Goal: Transaction & Acquisition: Purchase product/service

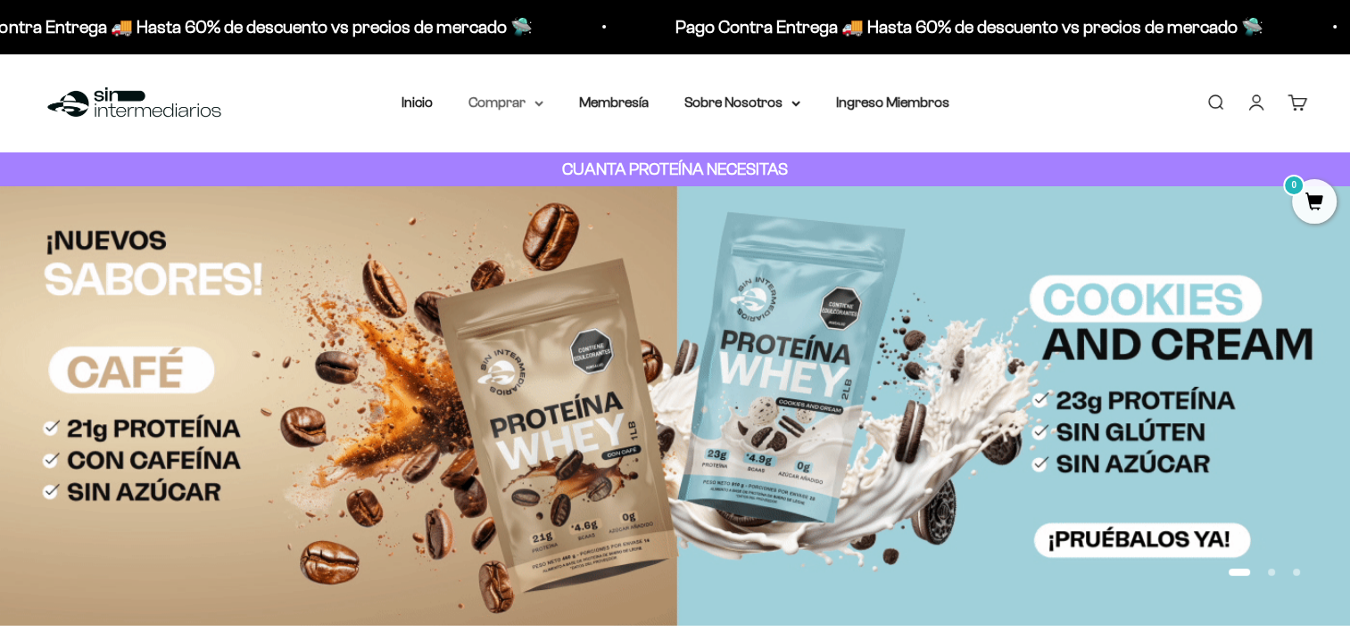
click at [505, 106] on summary "Comprar" at bounding box center [505, 102] width 75 height 23
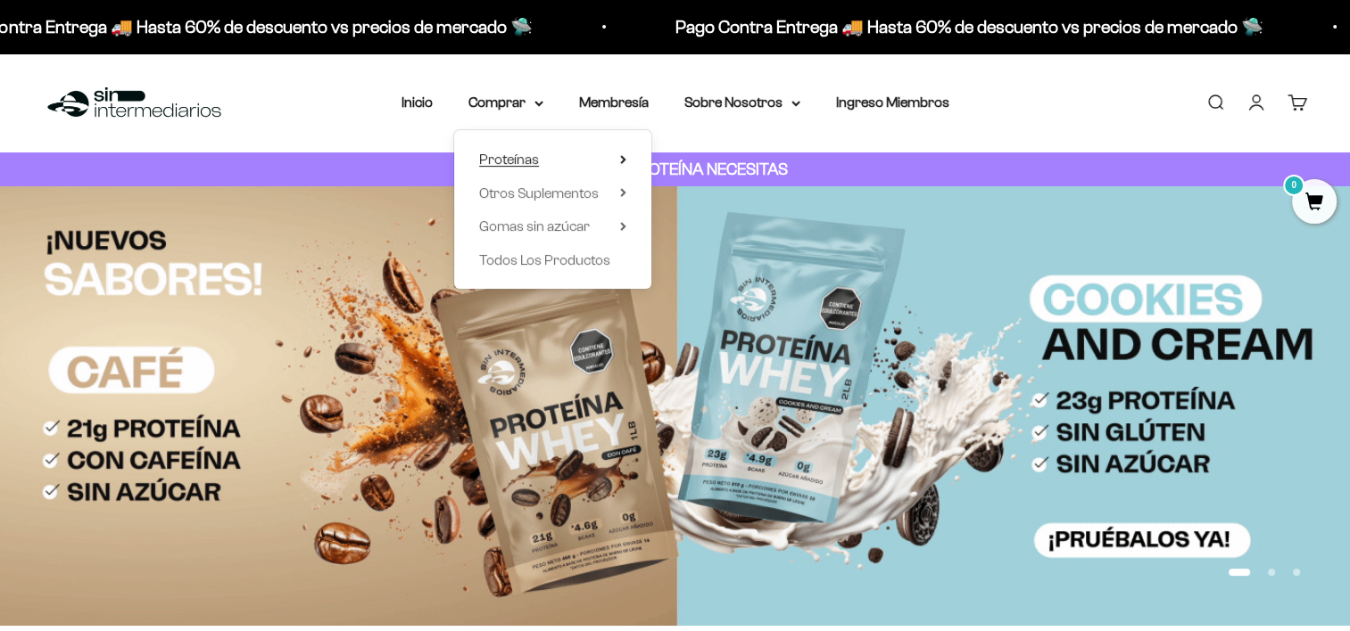
click at [517, 166] on span "Proteínas" at bounding box center [509, 159] width 60 height 15
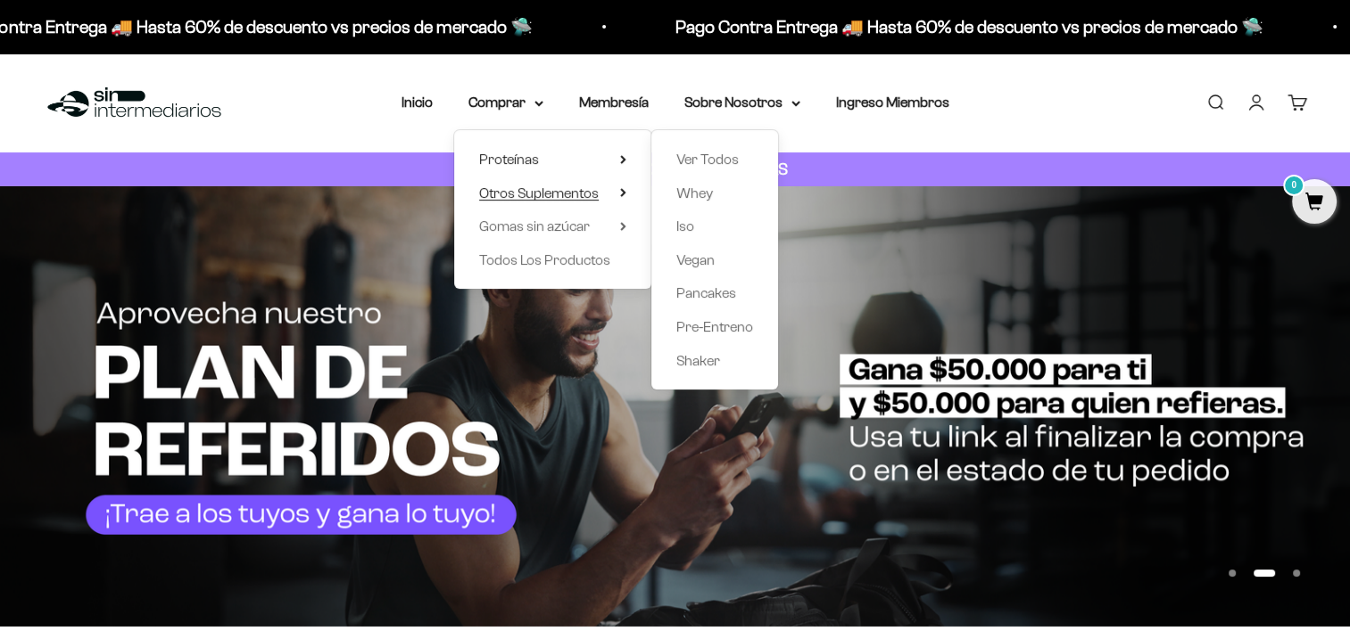
click at [528, 194] on span "Otros Suplementos" at bounding box center [539, 193] width 120 height 15
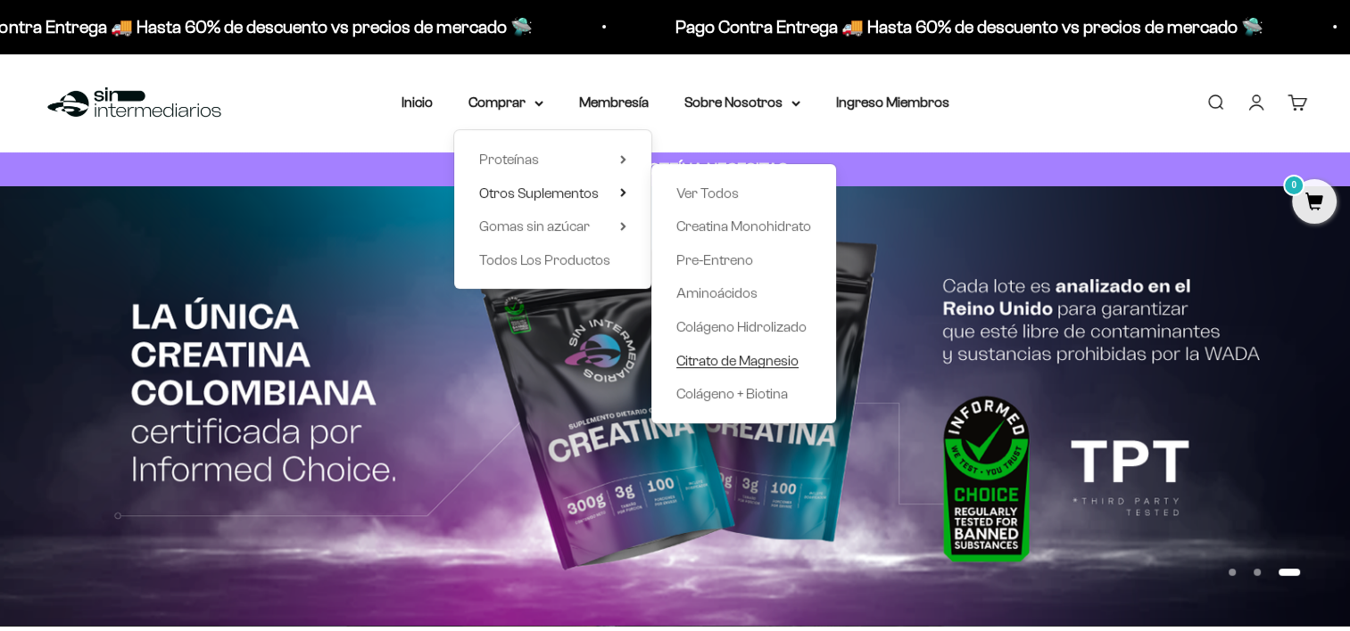
click at [750, 362] on span "Citrato de Magnesio" at bounding box center [737, 360] width 122 height 15
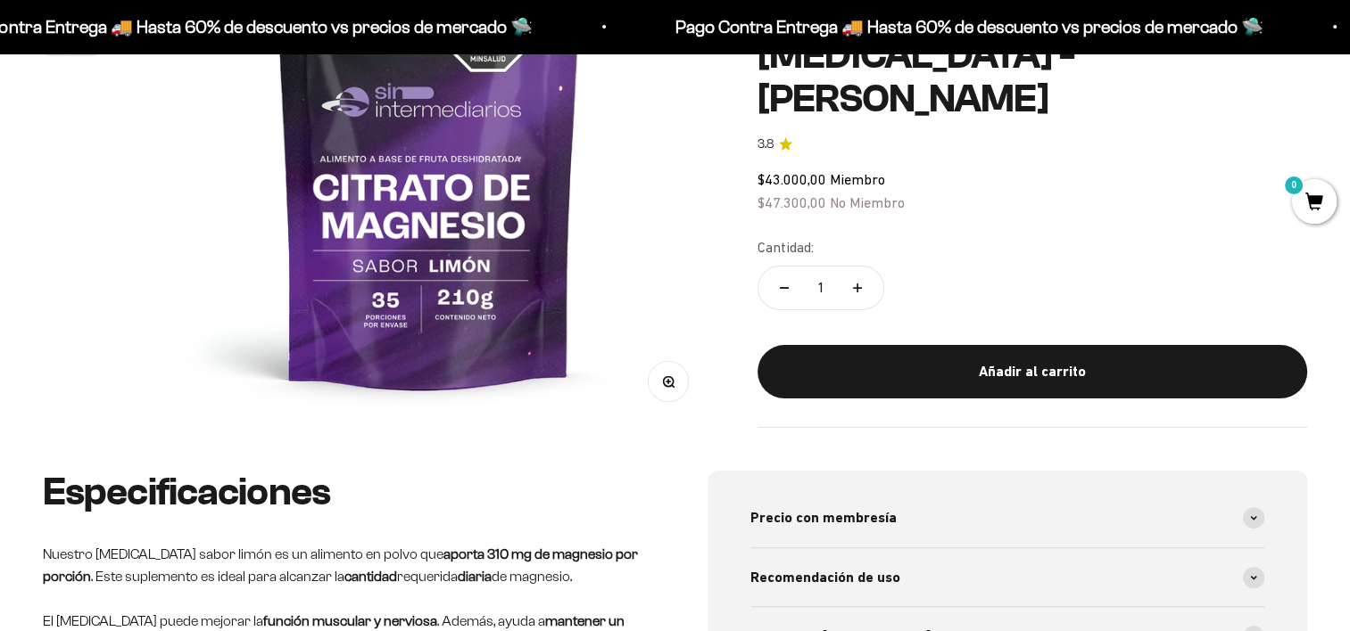
scroll to position [89, 0]
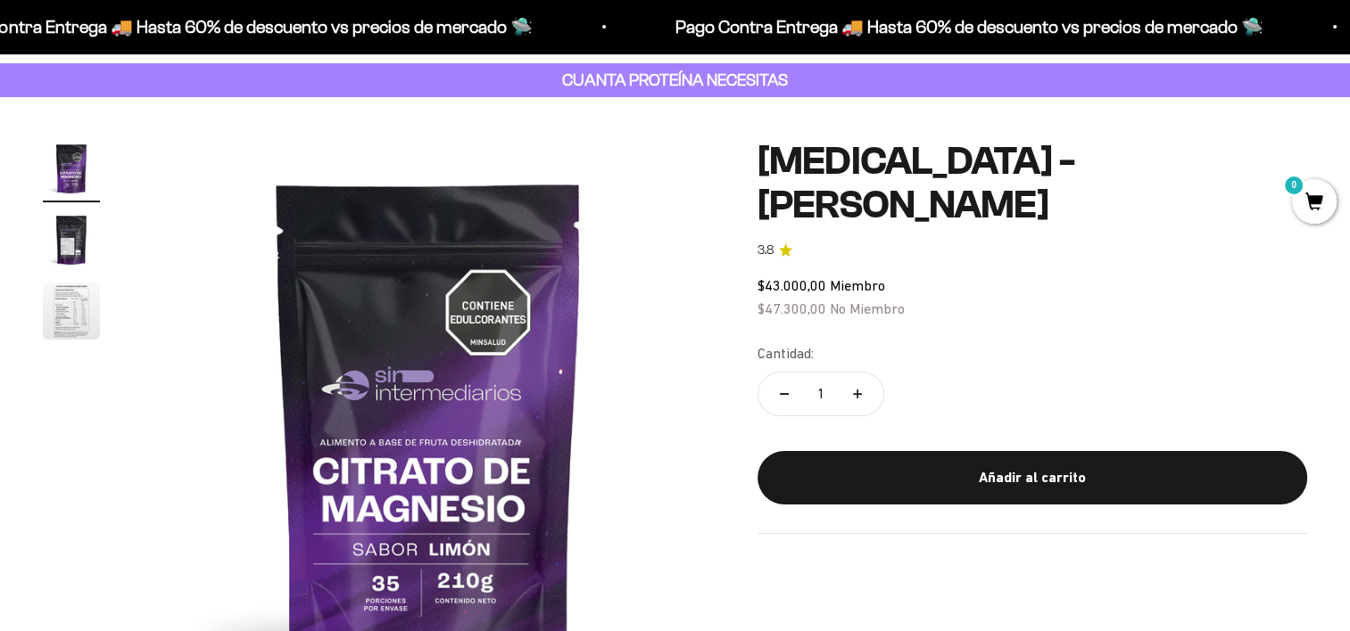
click at [65, 254] on img "Ir al artículo 2" at bounding box center [71, 239] width 57 height 57
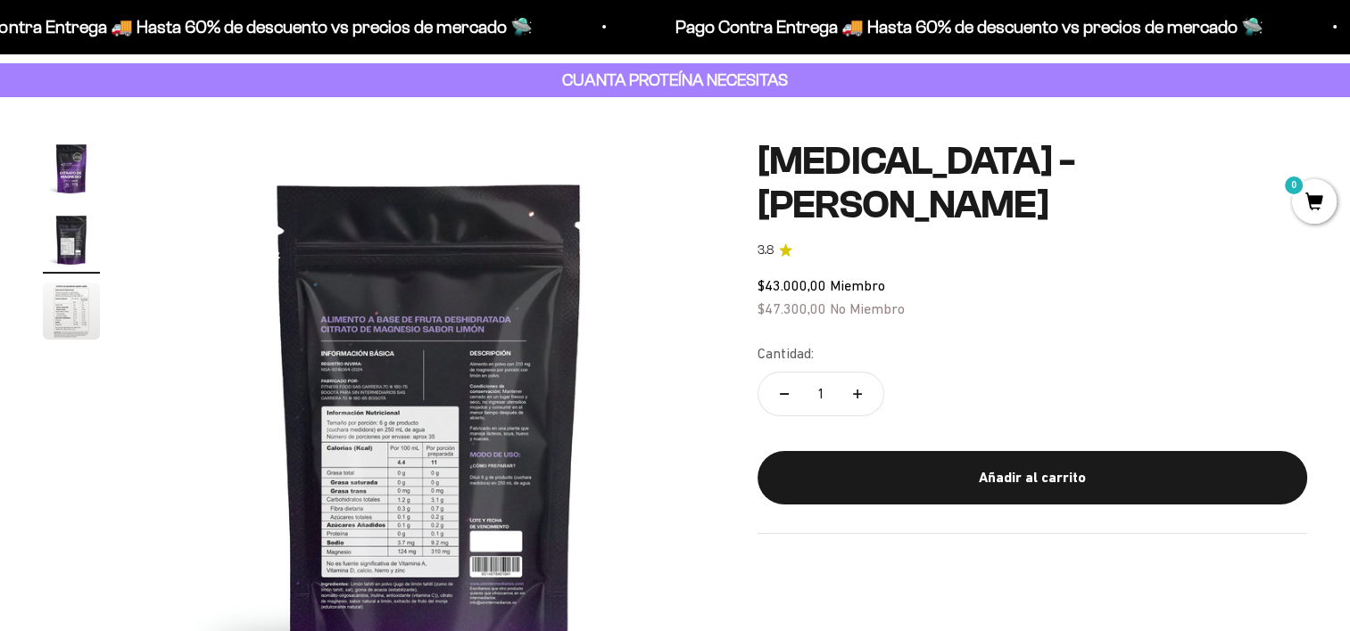
click at [77, 314] on img "Ir al artículo 3" at bounding box center [71, 311] width 57 height 57
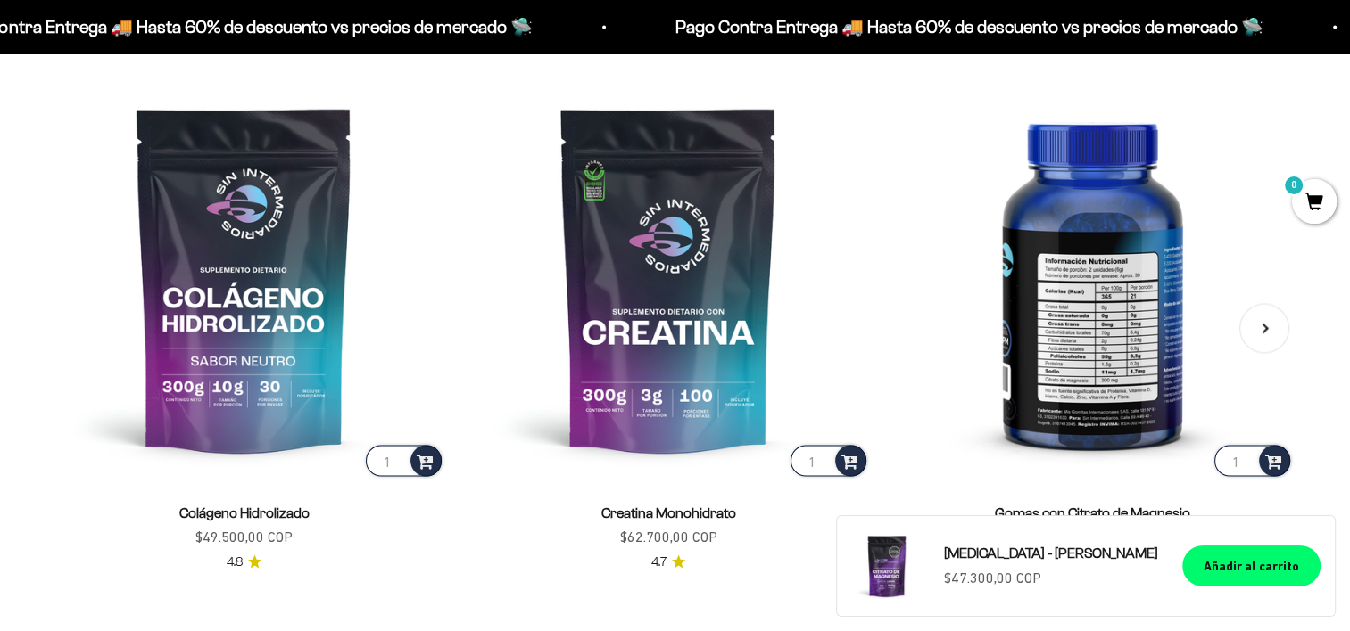
scroll to position [3033, 0]
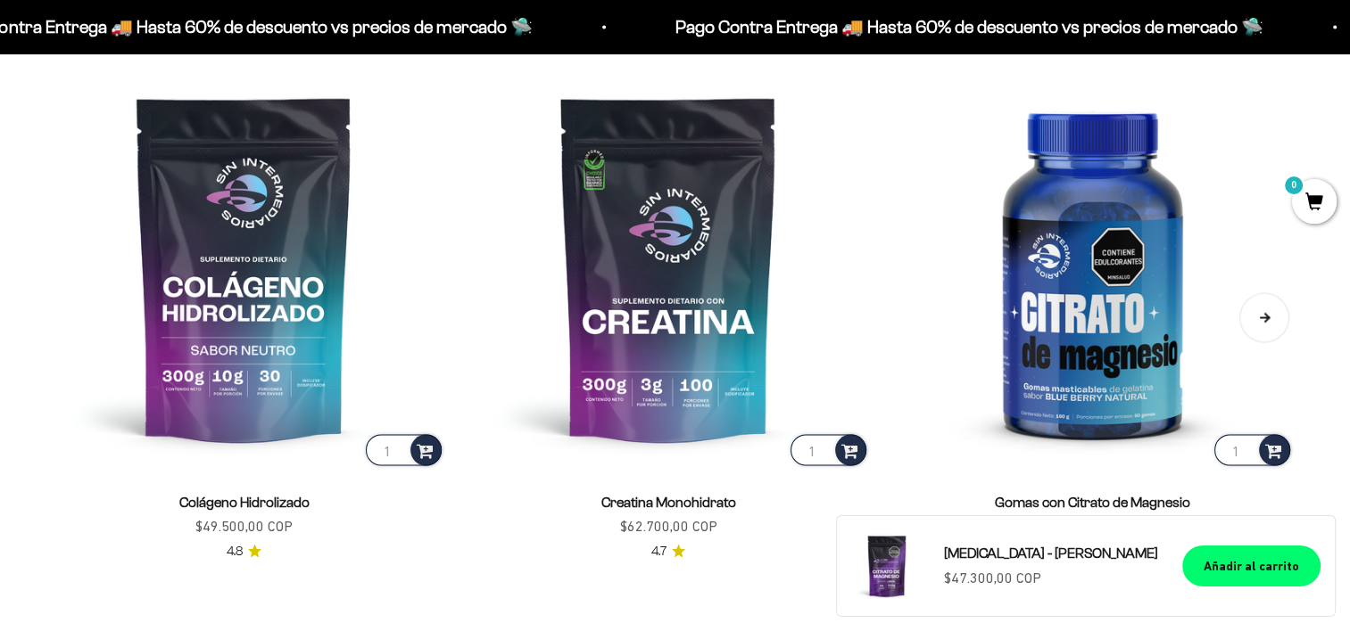
click at [1257, 318] on button "Siguiente" at bounding box center [1264, 318] width 50 height 50
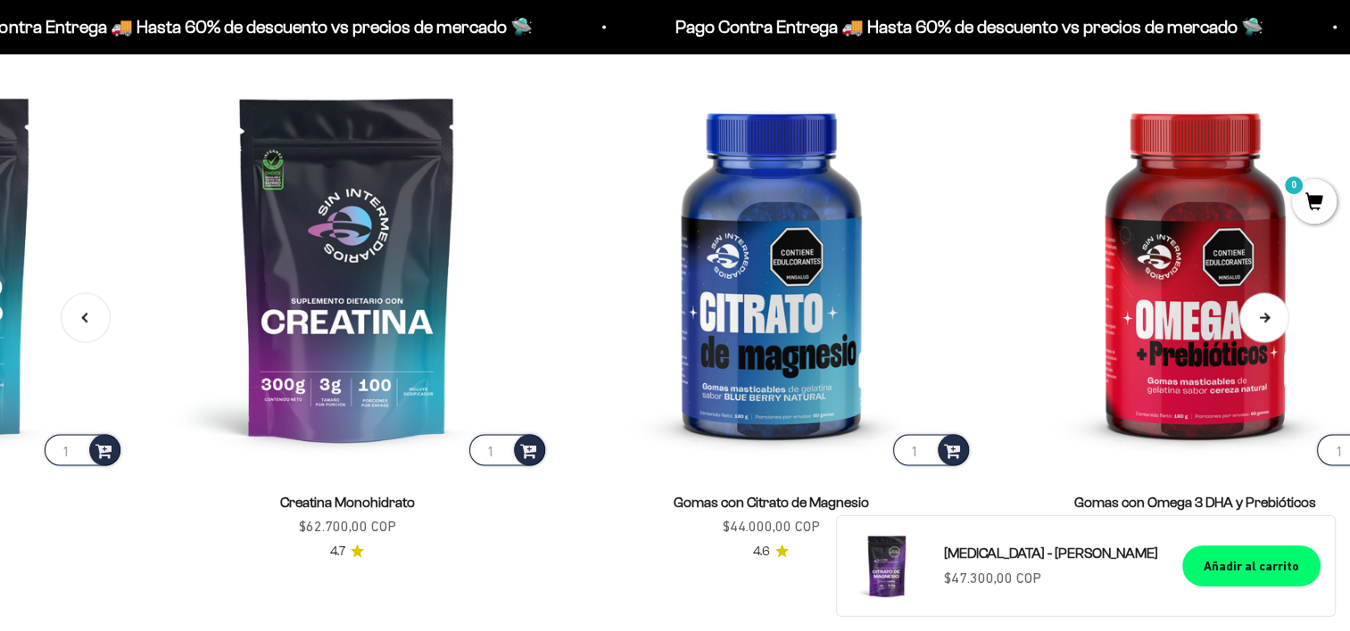
scroll to position [0, 428]
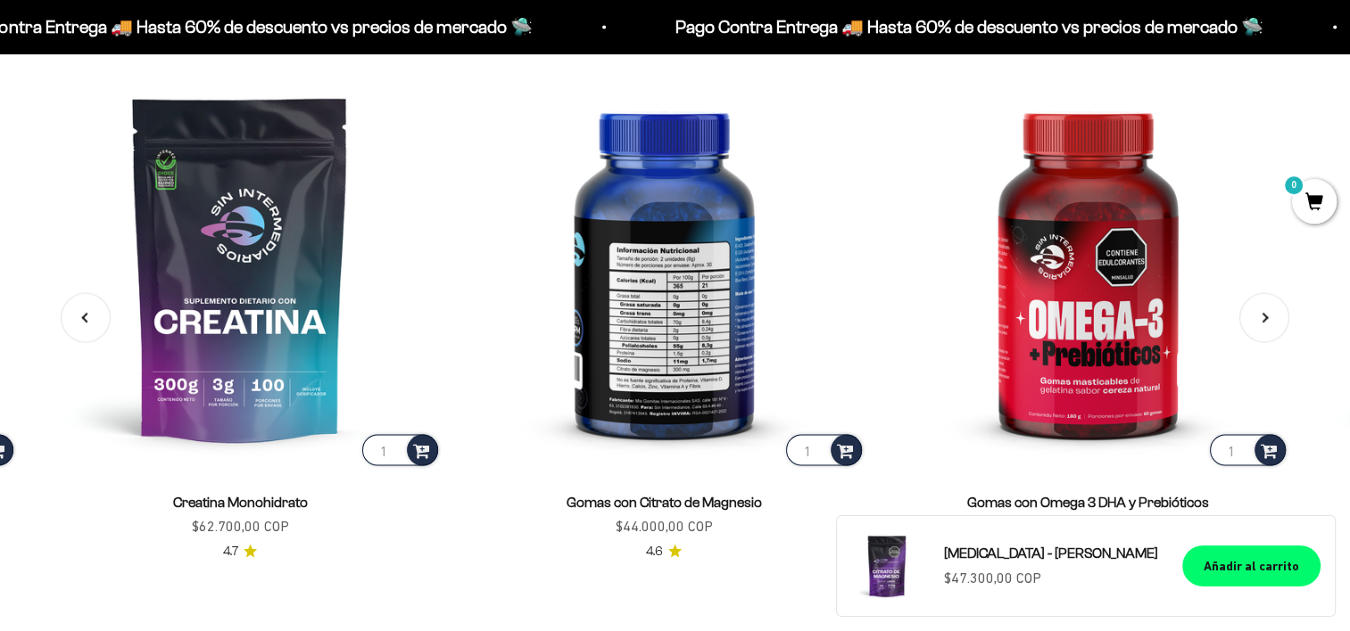
click at [707, 344] on img at bounding box center [664, 268] width 402 height 402
click at [697, 357] on img at bounding box center [664, 268] width 402 height 402
click at [667, 316] on img at bounding box center [664, 268] width 402 height 402
click at [641, 257] on img at bounding box center [664, 268] width 402 height 402
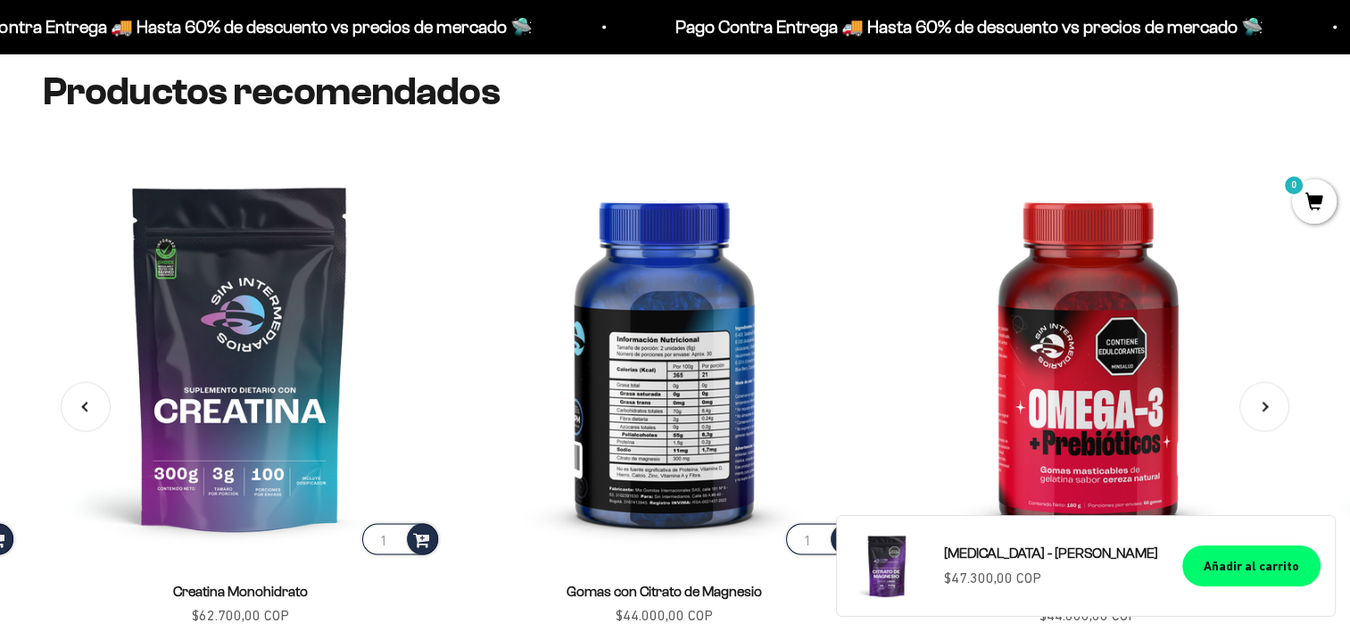
scroll to position [2943, 0]
click at [652, 315] on img at bounding box center [664, 357] width 402 height 402
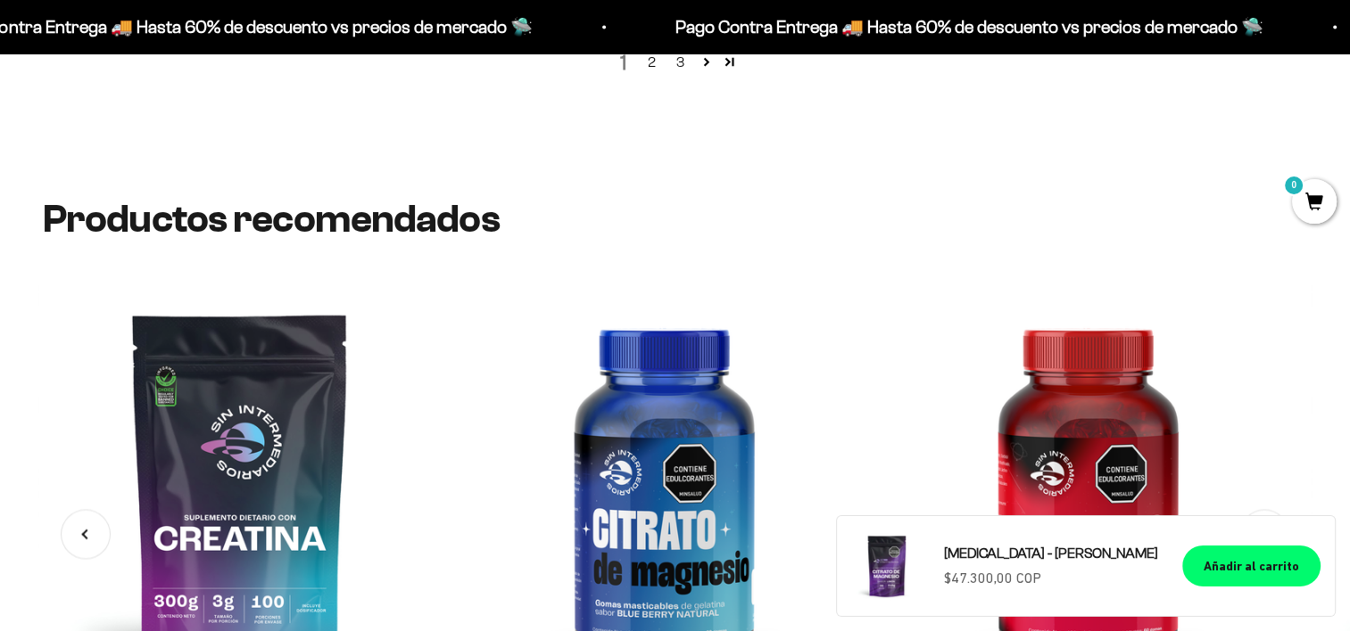
scroll to position [2765, 0]
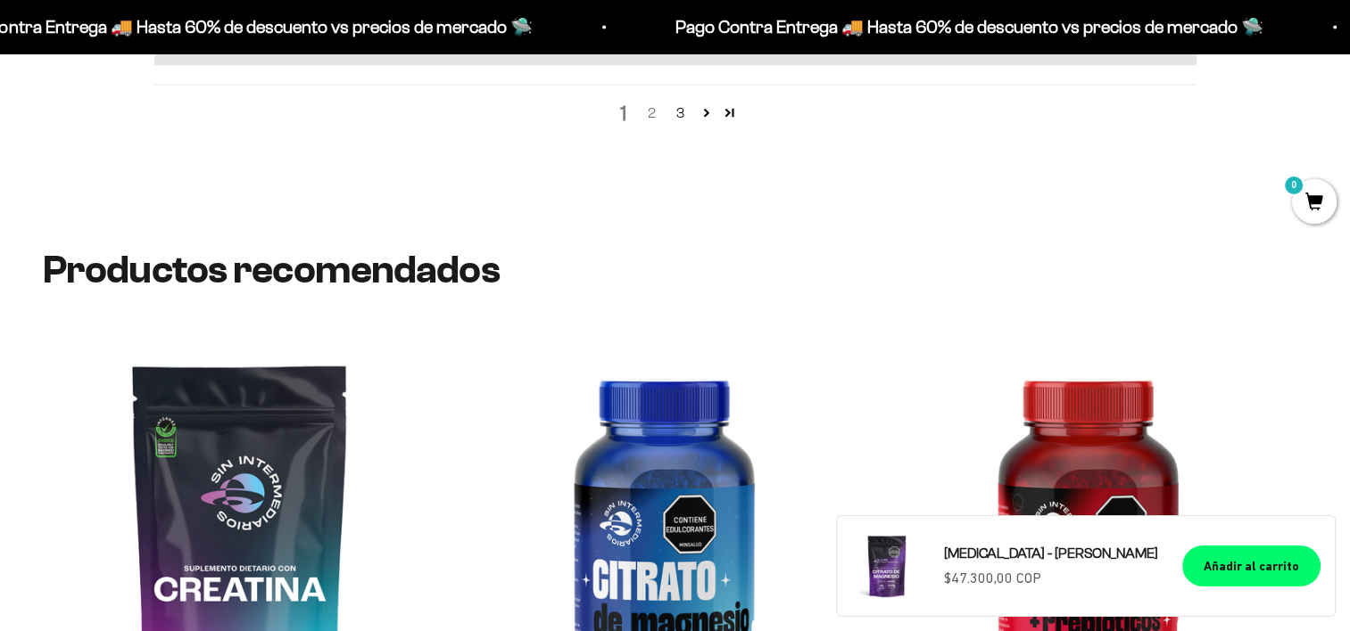
click at [646, 111] on link "2" at bounding box center [652, 113] width 29 height 21
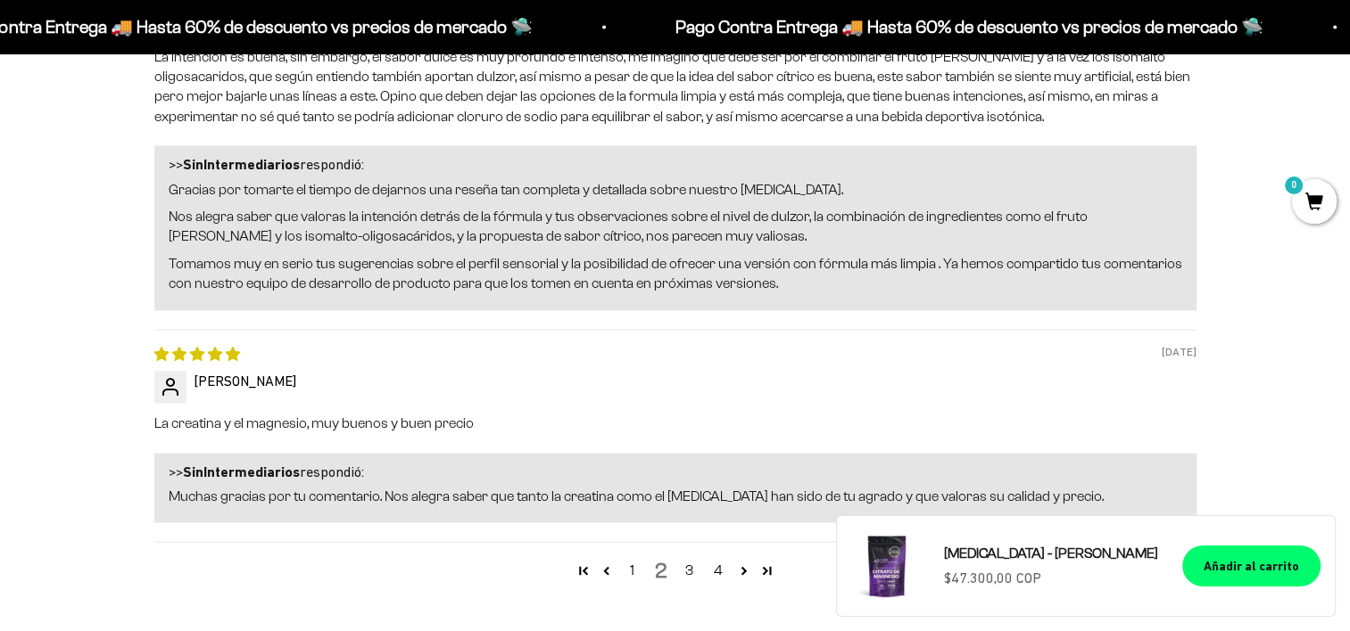
scroll to position [2624, 0]
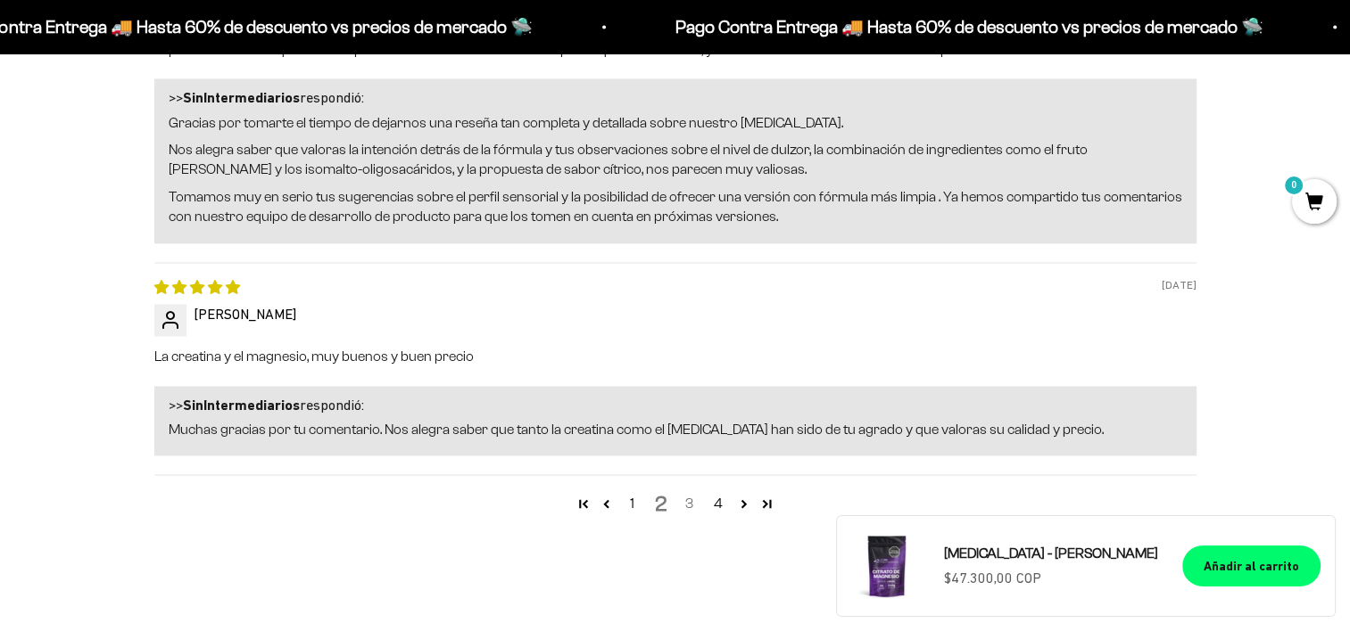
click at [688, 493] on link "3" at bounding box center [689, 503] width 29 height 21
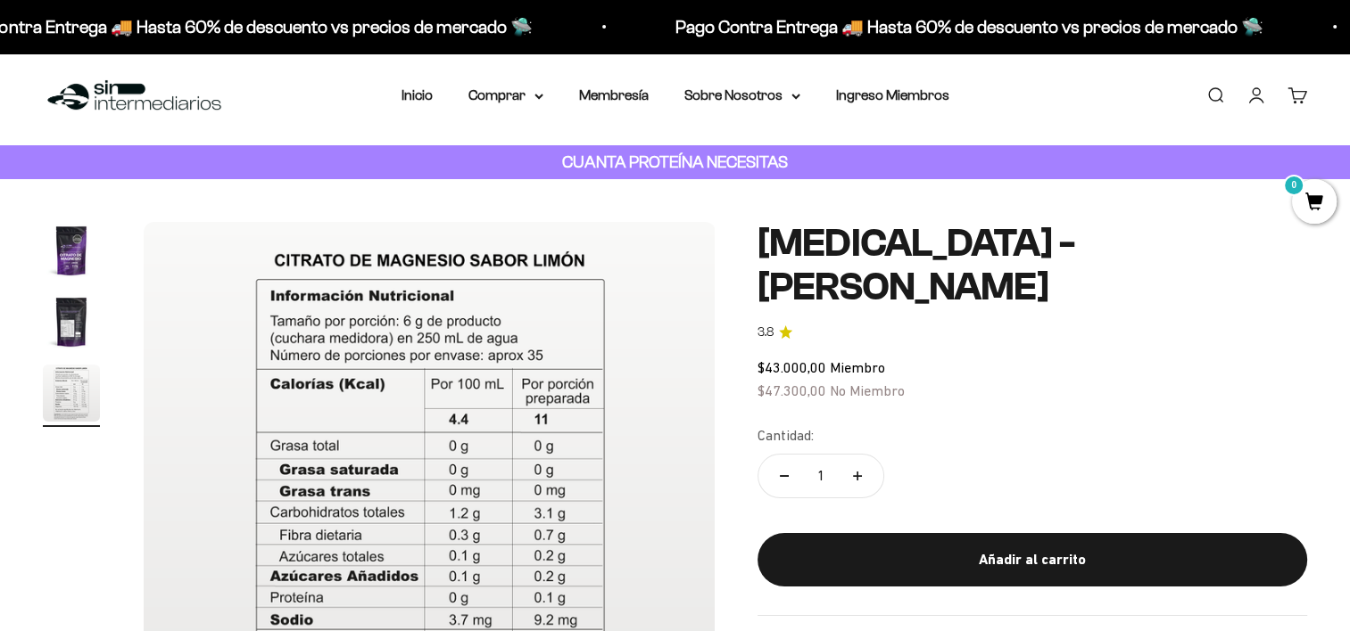
scroll to position [0, 0]
